Goal: Navigation & Orientation: Go to known website

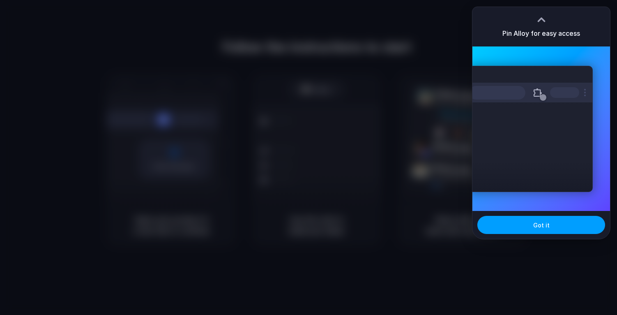
click at [543, 224] on span "Got it" at bounding box center [541, 225] width 16 height 9
click at [543, 224] on button "Got it" at bounding box center [542, 225] width 128 height 18
